Goal: Transaction & Acquisition: Purchase product/service

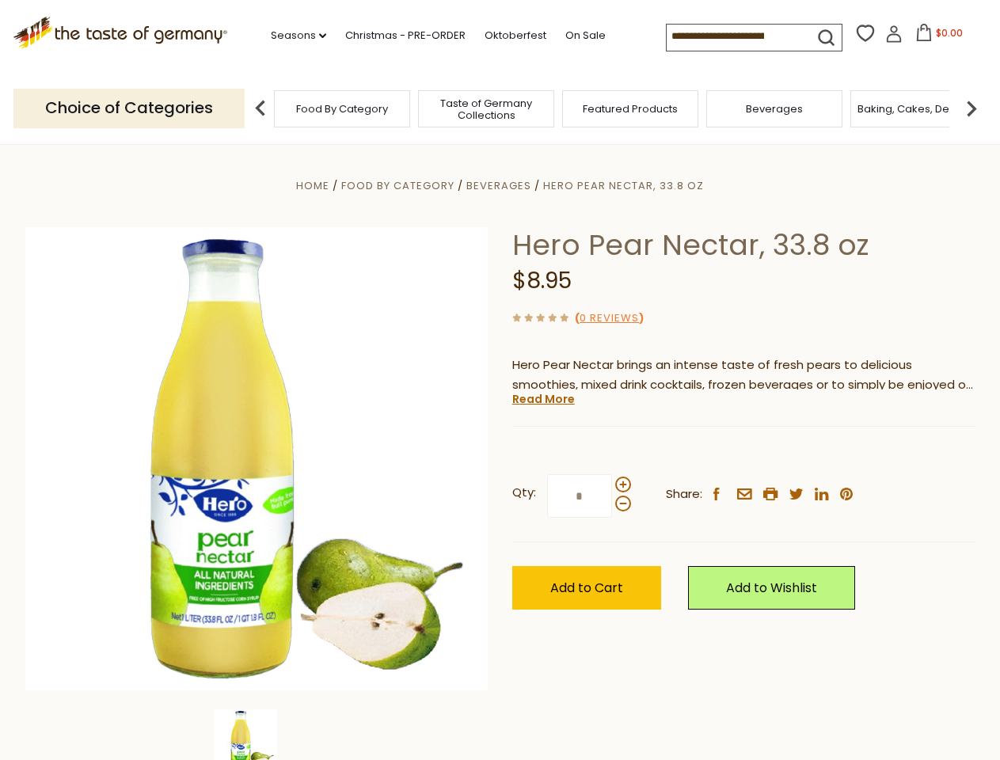
click at [499, 380] on div "Home Food By Category [GEOGRAPHIC_DATA] Hero Pear Nectar, 33.8 oz Hero Pear Nec…" at bounding box center [499, 480] width 973 height 609
click at [292, 36] on link "Seasons dropdown_arrow" at bounding box center [298, 35] width 55 height 17
click at [935, 37] on span "$0.00" at bounding box center [948, 32] width 27 height 13
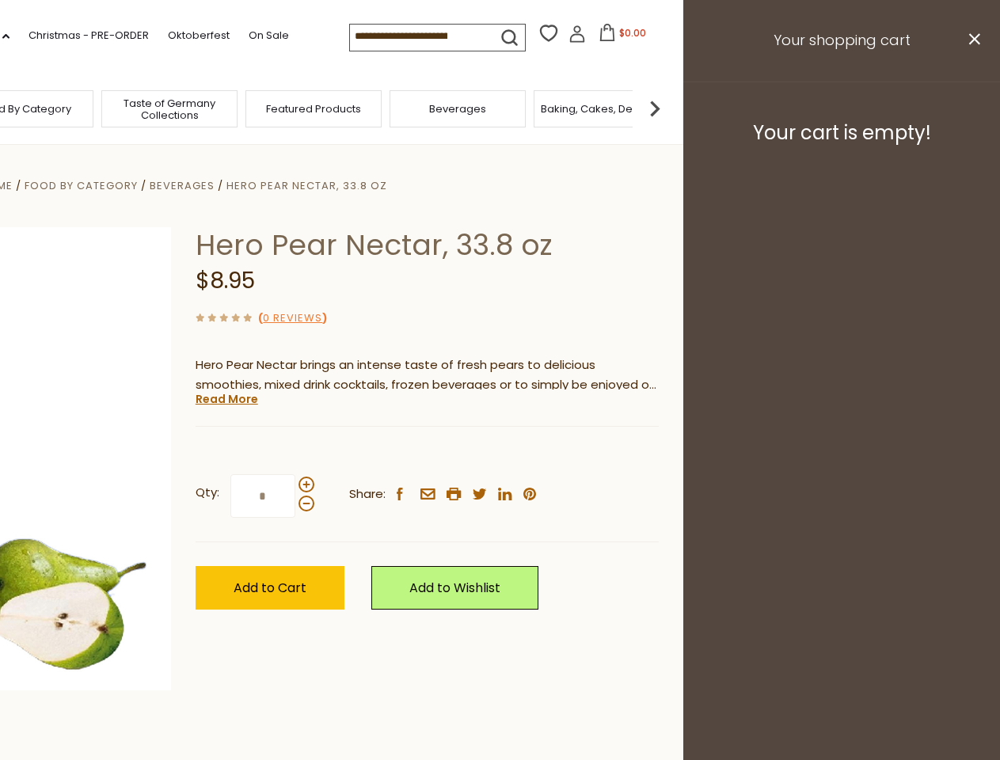
click at [134, 108] on div "All Seasons Recipes Game Day Valentine's Day Karneval St. Patrick's Day Easter …" at bounding box center [44, 371] width 180 height 671
click at [670, 108] on img at bounding box center [655, 109] width 32 height 32
click at [499, 452] on div "Qty: * Share: facebook email printer twitter linkedin pinterest" at bounding box center [426, 496] width 463 height 92
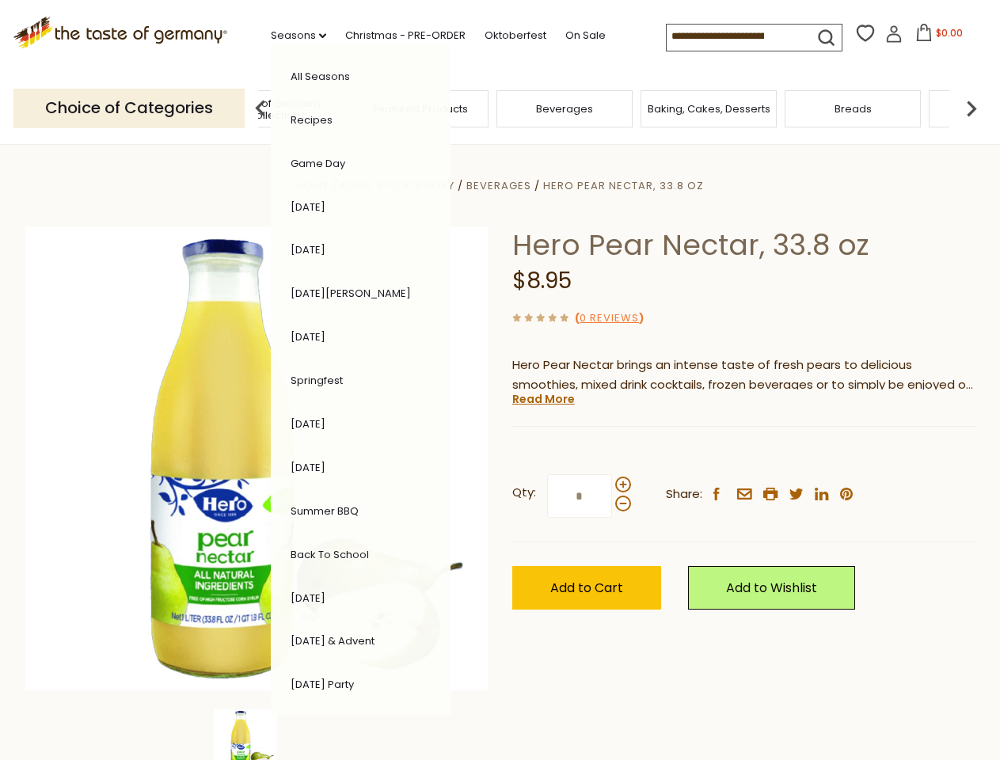
click at [256, 734] on img at bounding box center [245, 740] width 63 height 63
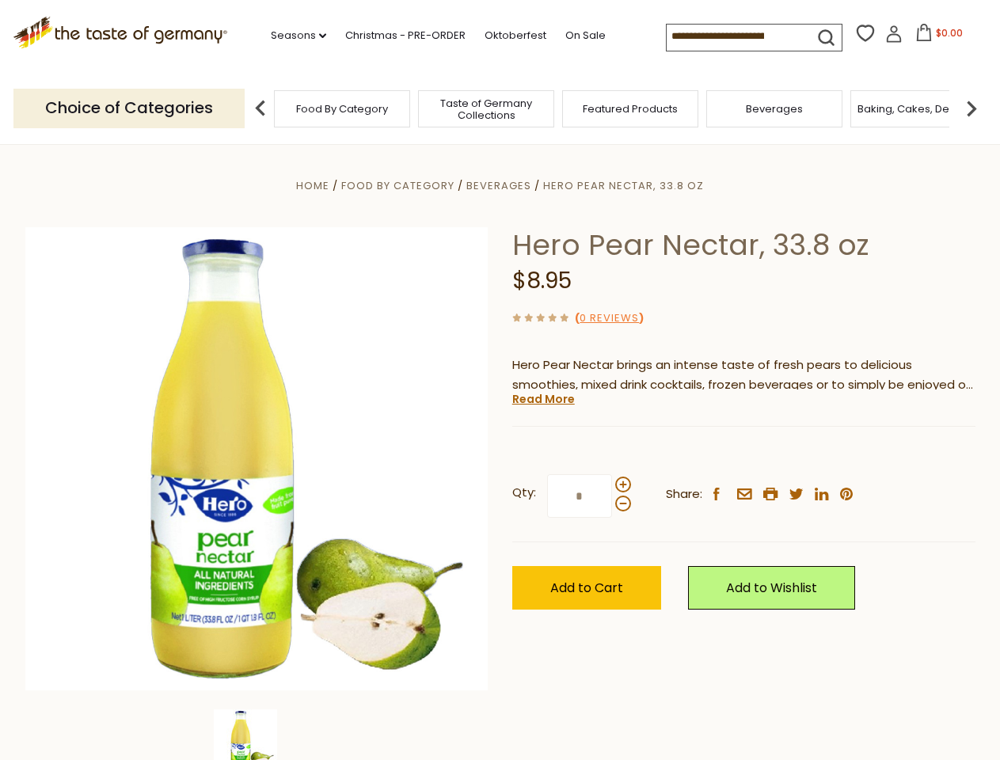
click at [499, 380] on div "Home Food By Category [GEOGRAPHIC_DATA] Hero Pear Nectar, 33.8 oz Hero Pear Nec…" at bounding box center [499, 480] width 973 height 609
click at [292, 36] on link "Seasons dropdown_arrow" at bounding box center [298, 35] width 55 height 17
click at [734, 36] on input at bounding box center [733, 36] width 134 height 22
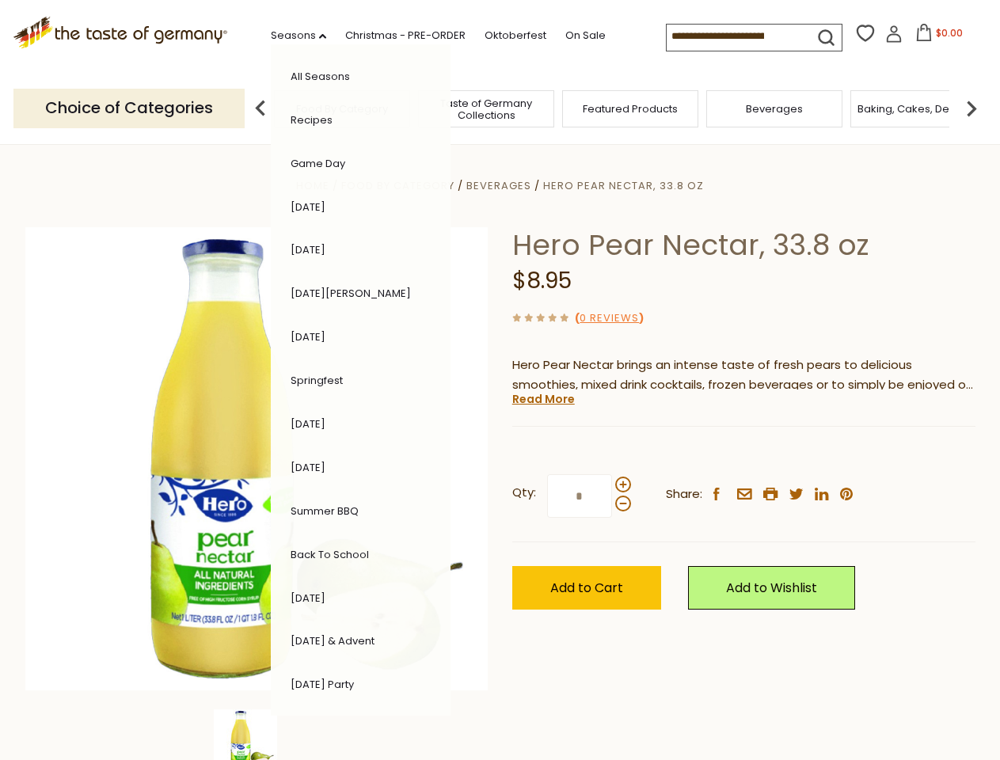
click at [935, 37] on span "$0.00" at bounding box center [948, 32] width 27 height 13
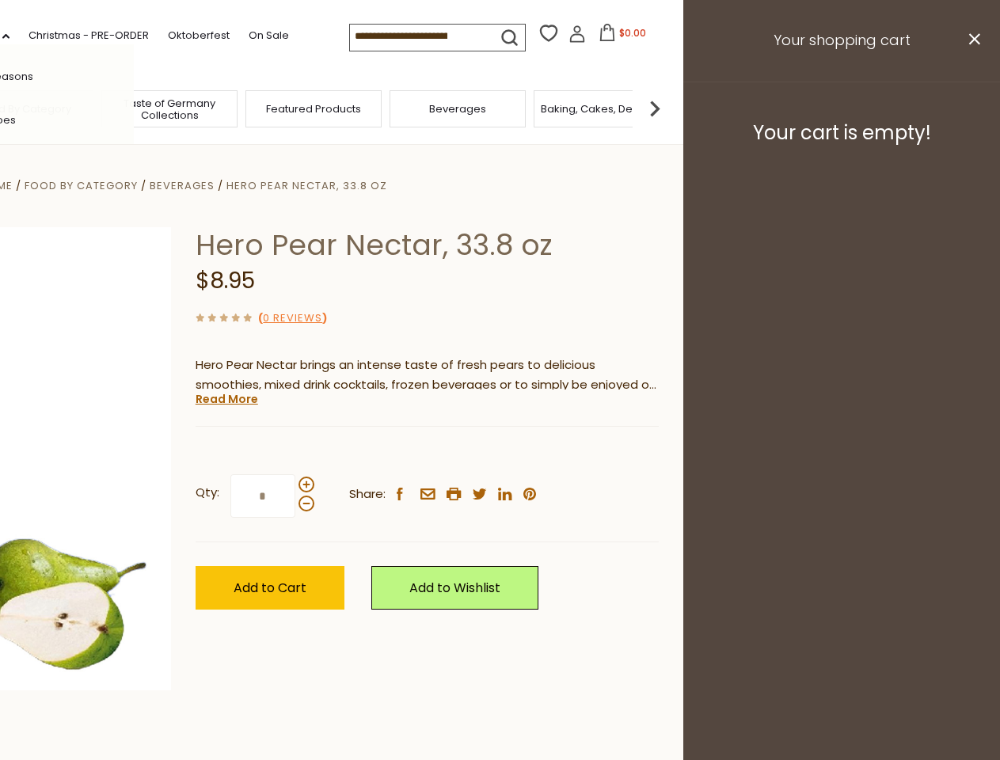
click at [266, 108] on span "Featured Products" at bounding box center [313, 109] width 95 height 12
click at [971, 108] on footer "Your cart is empty!" at bounding box center [841, 133] width 317 height 102
click at [499, 452] on div "Qty: * Share: facebook email printer twitter linkedin pinterest" at bounding box center [426, 496] width 463 height 92
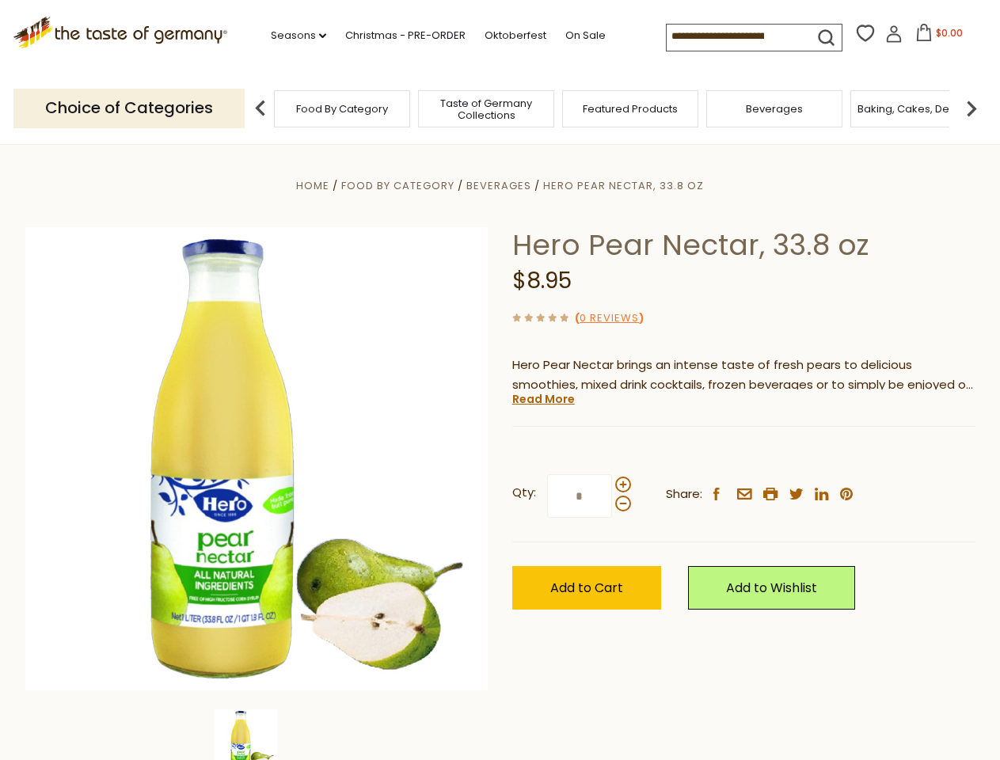
click at [256, 734] on div "Home Food By Category [GEOGRAPHIC_DATA] Hero Pear Nectar, 33.8 oz Hero Pear Nec…" at bounding box center [499, 480] width 973 height 609
click at [256, 734] on img at bounding box center [245, 740] width 63 height 63
click at [542, 399] on link "Read More" at bounding box center [543, 399] width 63 height 16
